Goal: Check status

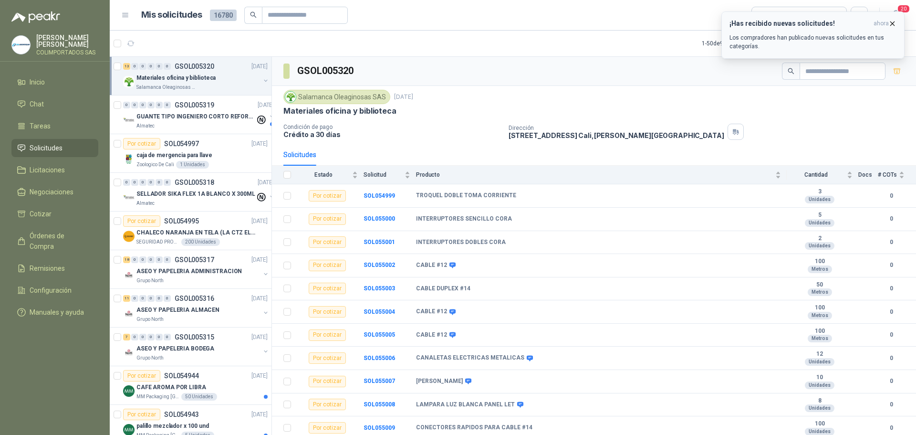
click at [894, 23] on icon "button" at bounding box center [893, 24] width 8 height 8
